Goal: Information Seeking & Learning: Learn about a topic

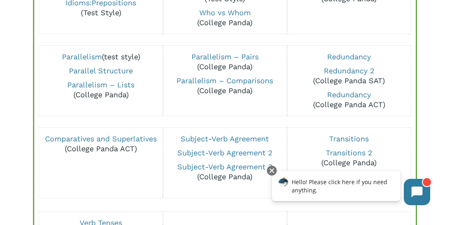
scroll to position [554, 0]
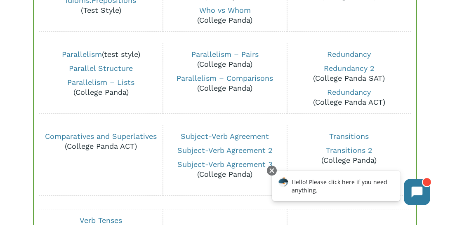
click at [195, 122] on div "Other Grammar Adjectives vs. Adverbs (College Panda ACT) Pronouns Pronouns (Col…" at bounding box center [225, 42] width 365 height 431
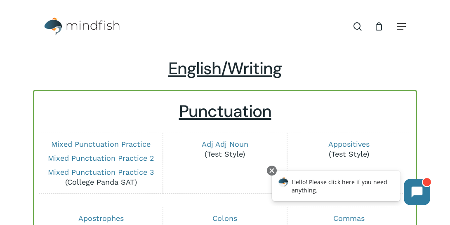
scroll to position [0, 0]
click at [126, 157] on link "Mixed Punctuation Practice 2" at bounding box center [101, 158] width 107 height 9
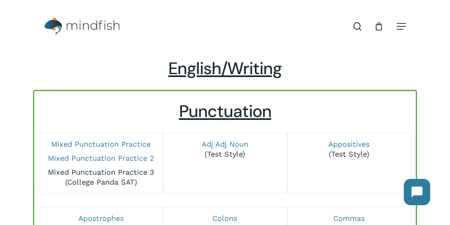
click at [113, 173] on link "Mixed Punctuation Practice 3" at bounding box center [101, 172] width 107 height 9
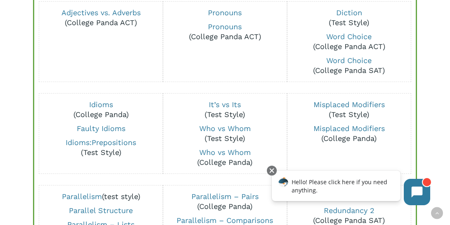
scroll to position [215, 0]
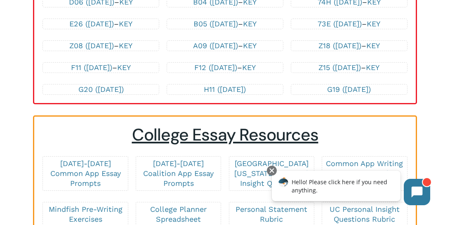
scroll to position [2012, 0]
